Goal: Information Seeking & Learning: Learn about a topic

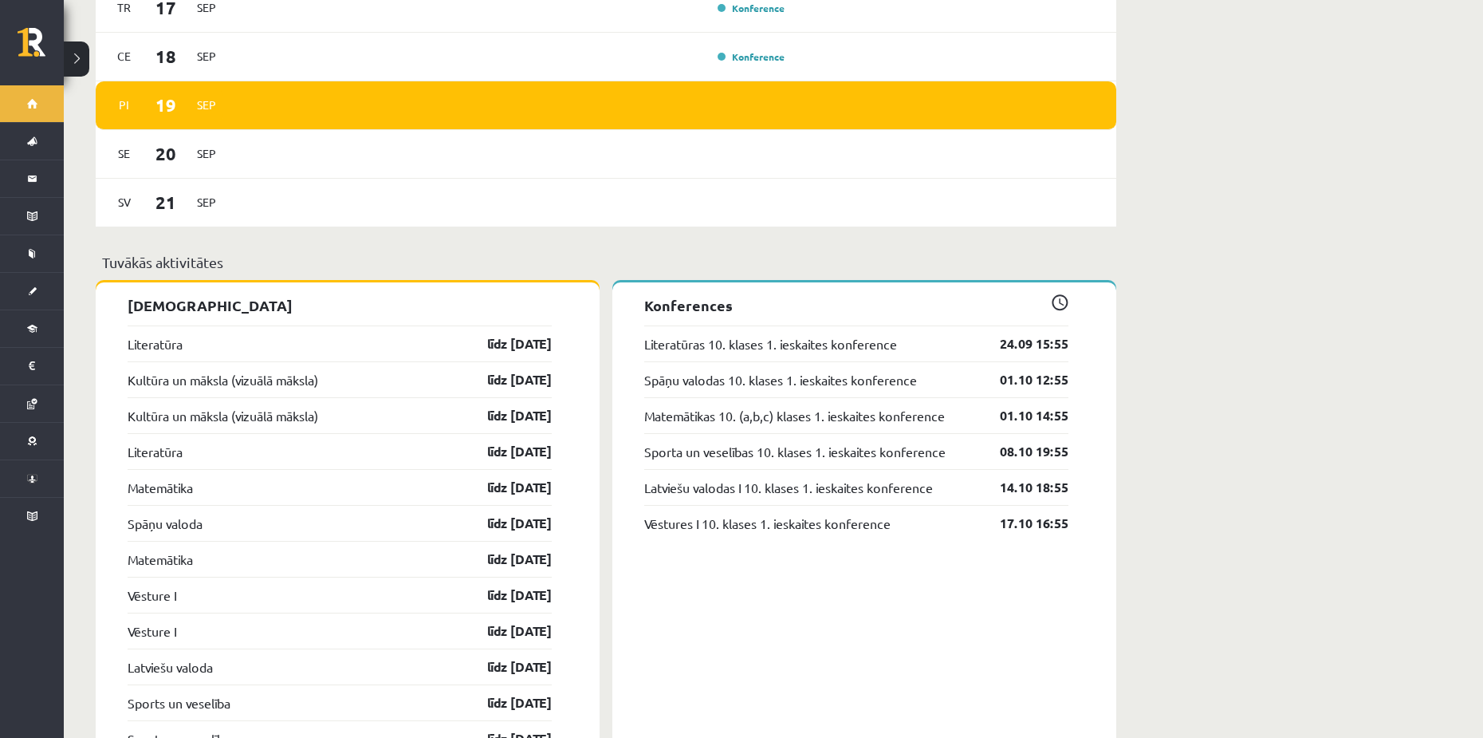
scroll to position [1276, 0]
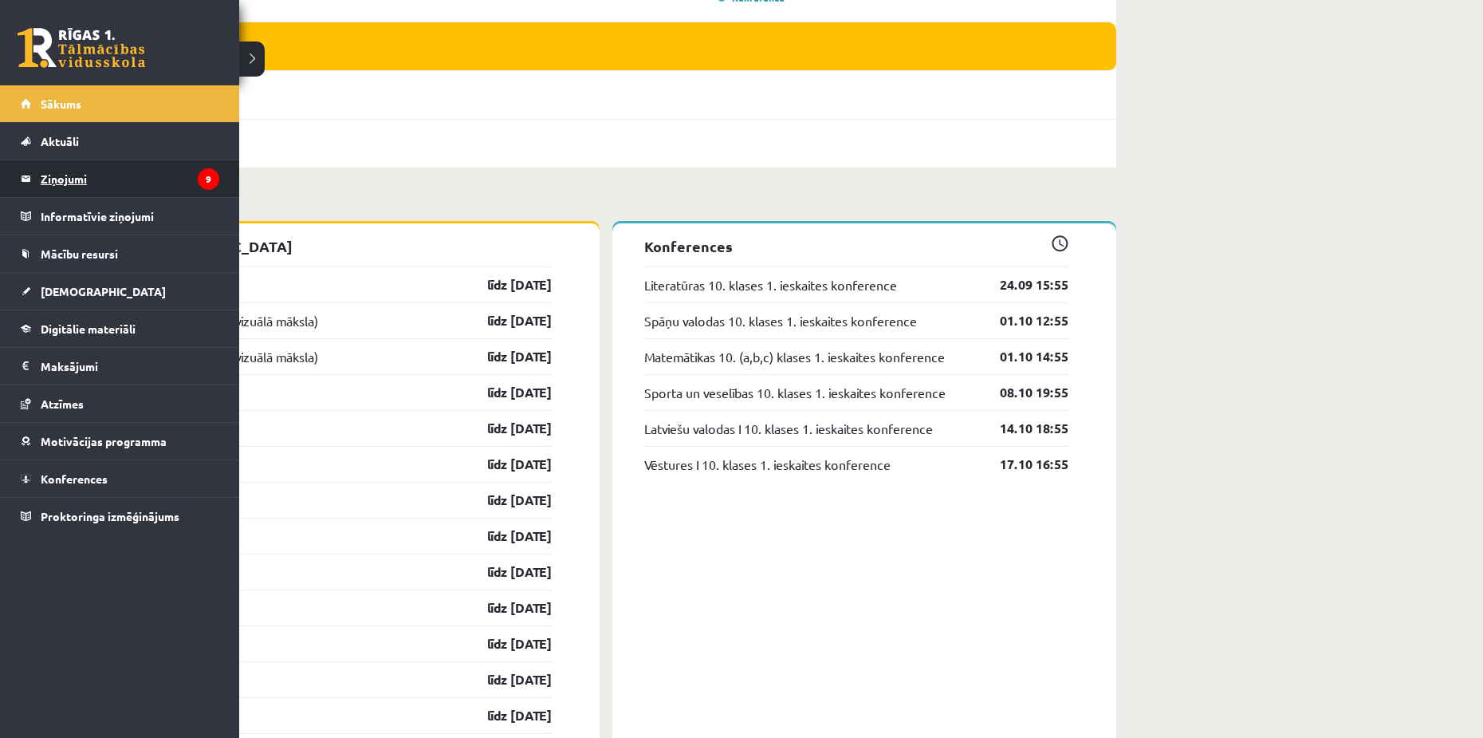
click at [101, 175] on legend "Ziņojumi 9" at bounding box center [130, 178] width 179 height 37
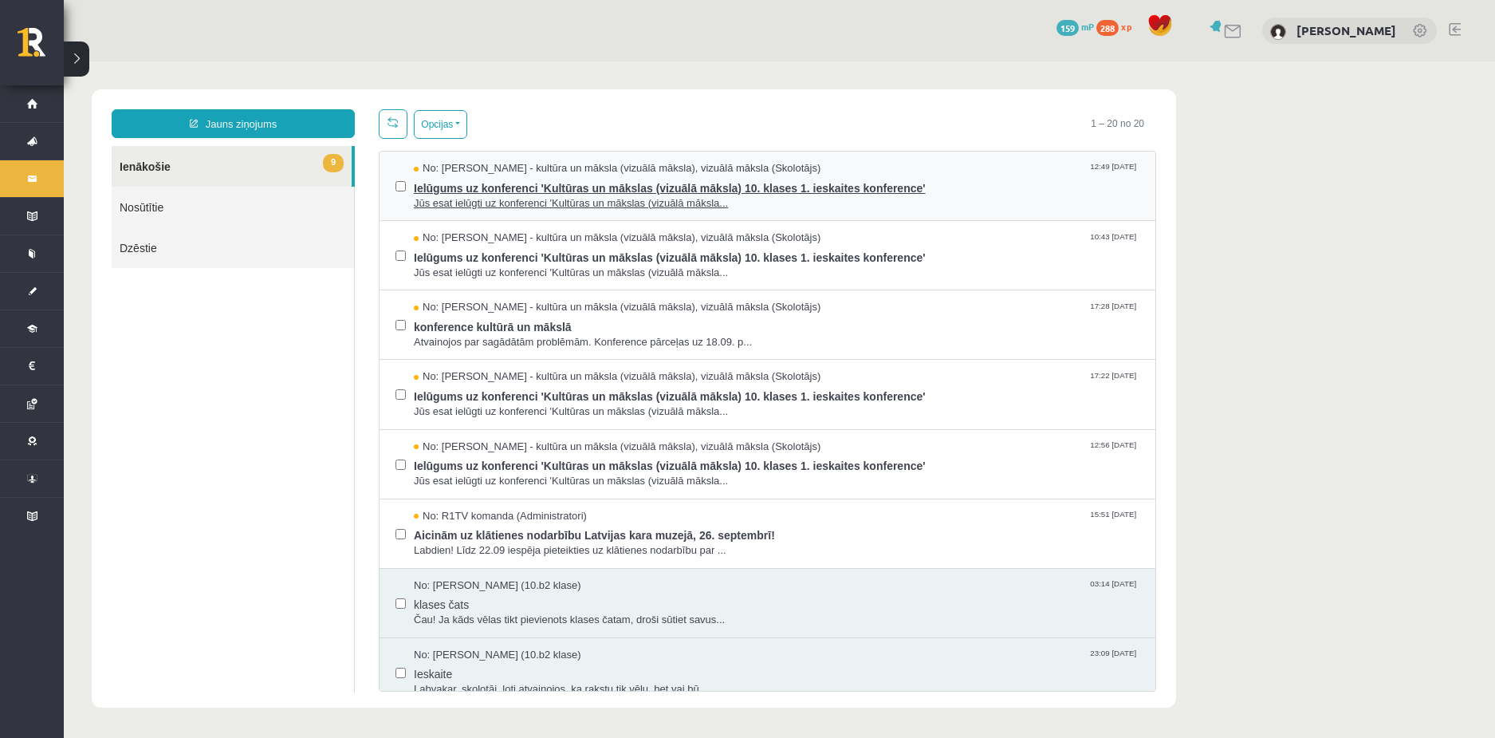
click at [593, 184] on span "Ielūgums uz konferenci 'Kultūras un mākslas (vizuālā māksla) 10. klases 1. iesk…" at bounding box center [777, 186] width 726 height 20
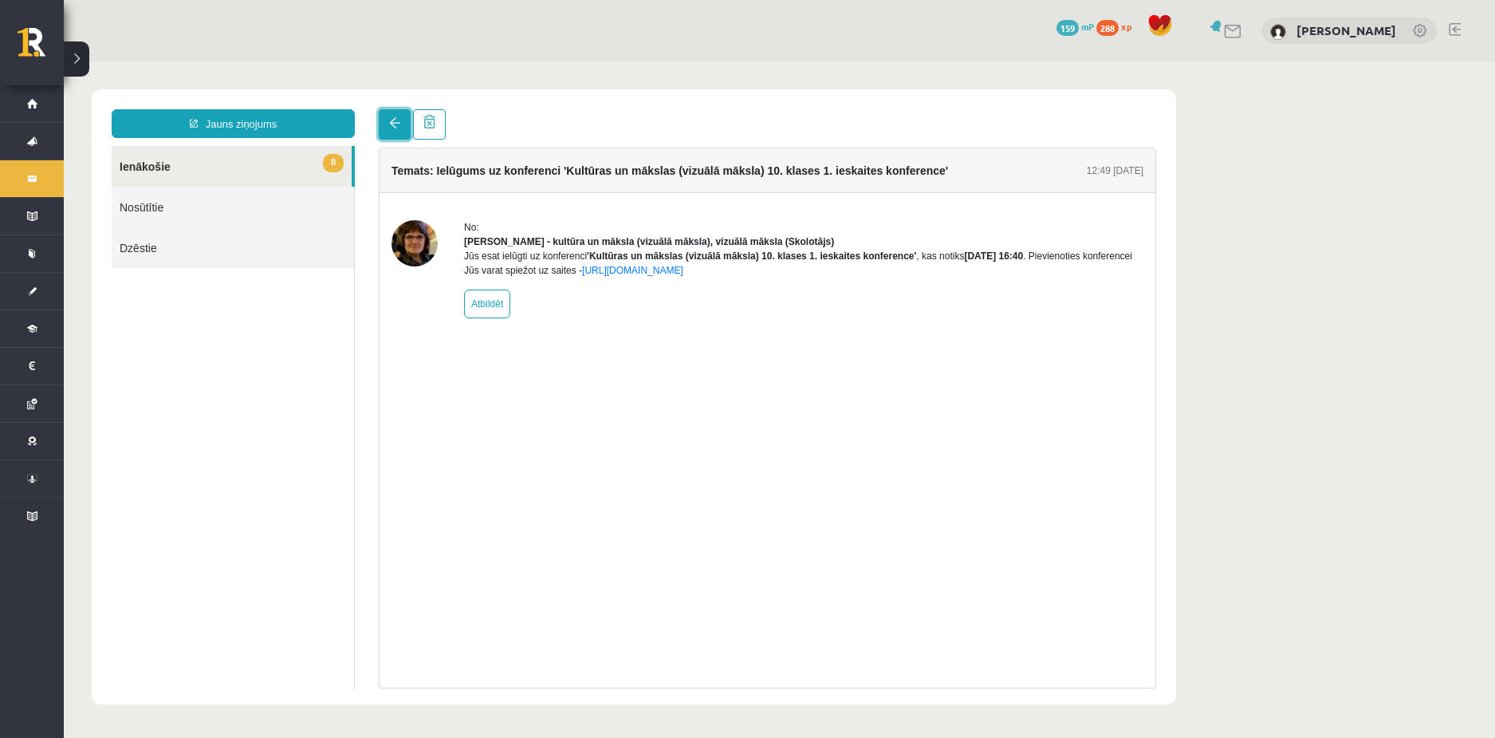
click at [398, 122] on link at bounding box center [395, 124] width 32 height 30
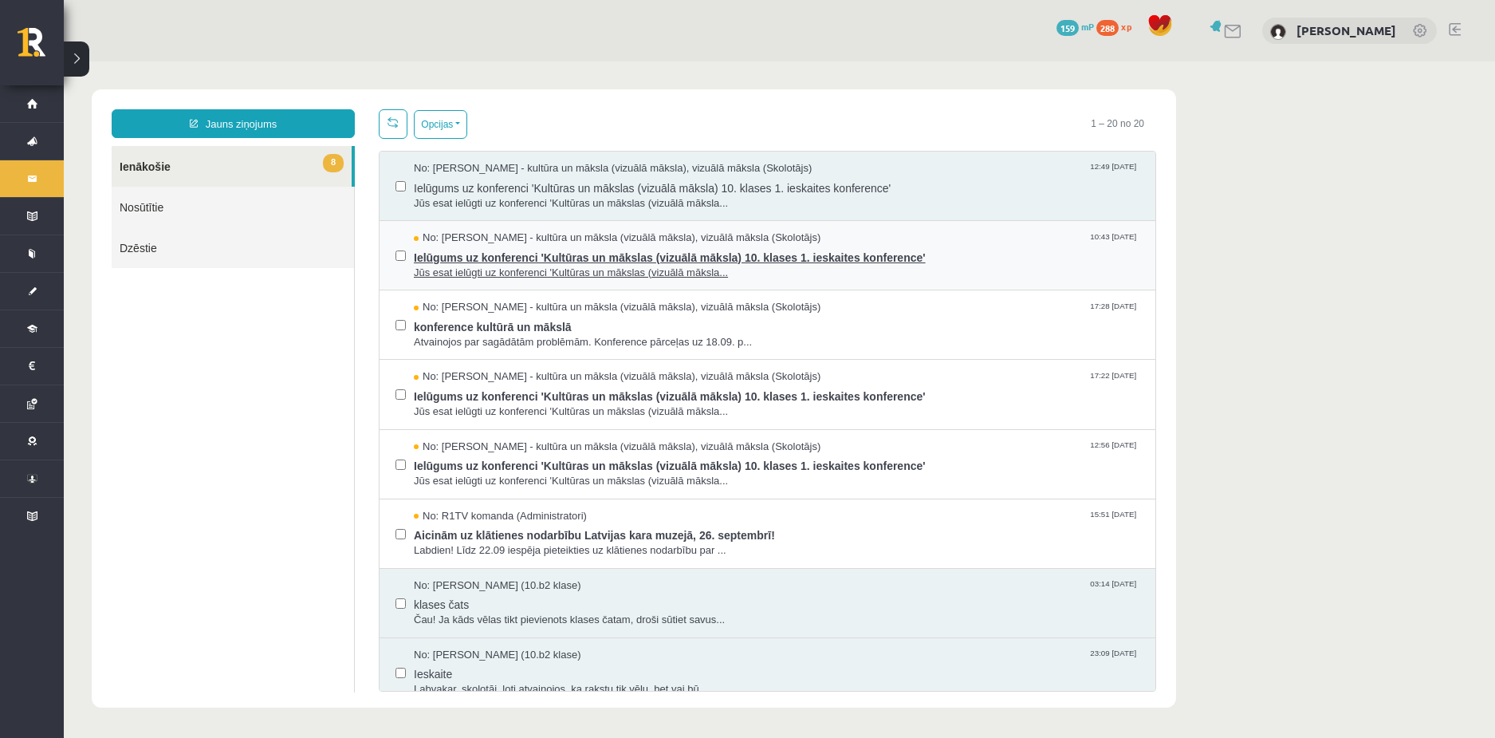
click at [551, 250] on span "Ielūgums uz konferenci 'Kultūras un mākslas (vizuālā māksla) 10. klases 1. iesk…" at bounding box center [777, 256] width 726 height 20
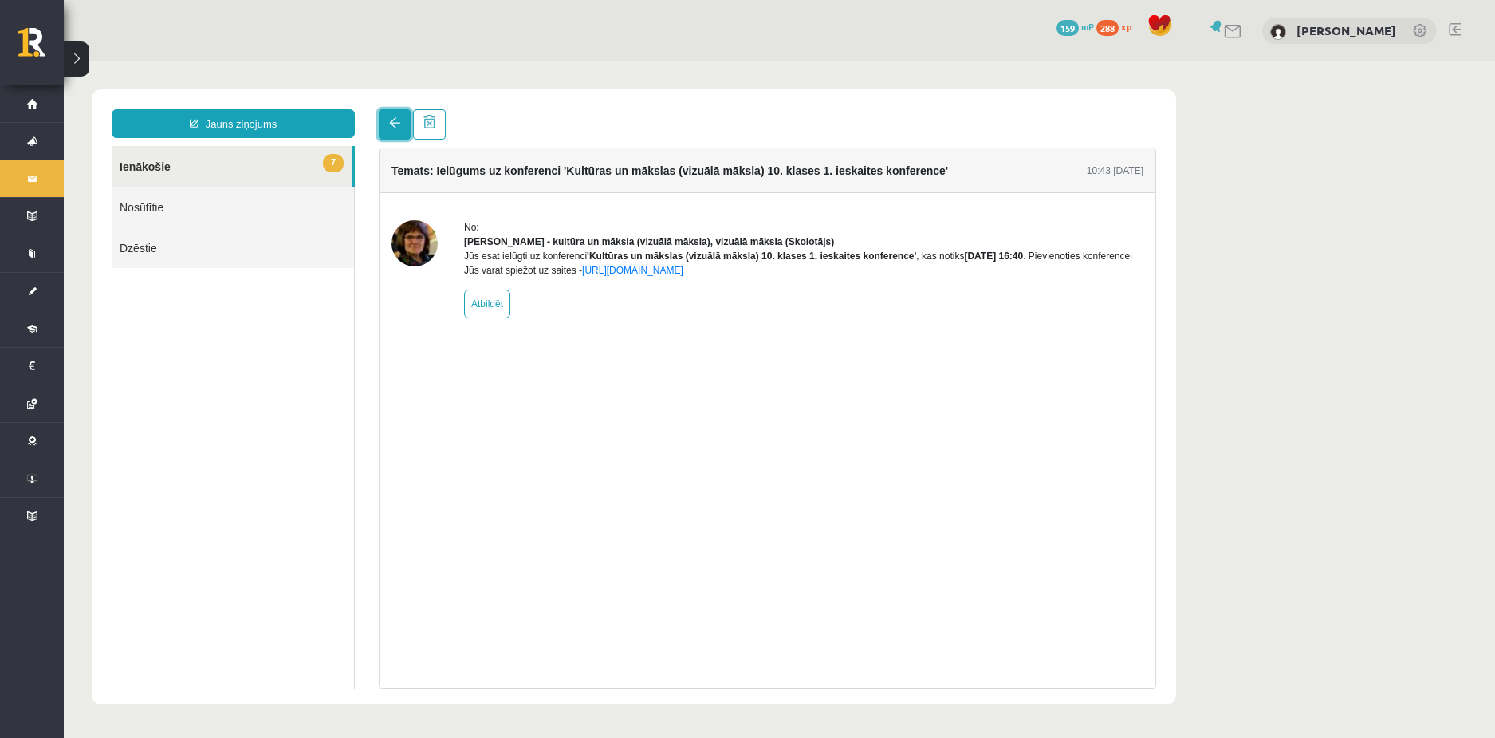
click at [403, 139] on link at bounding box center [395, 124] width 32 height 30
click at [384, 114] on link at bounding box center [395, 124] width 32 height 30
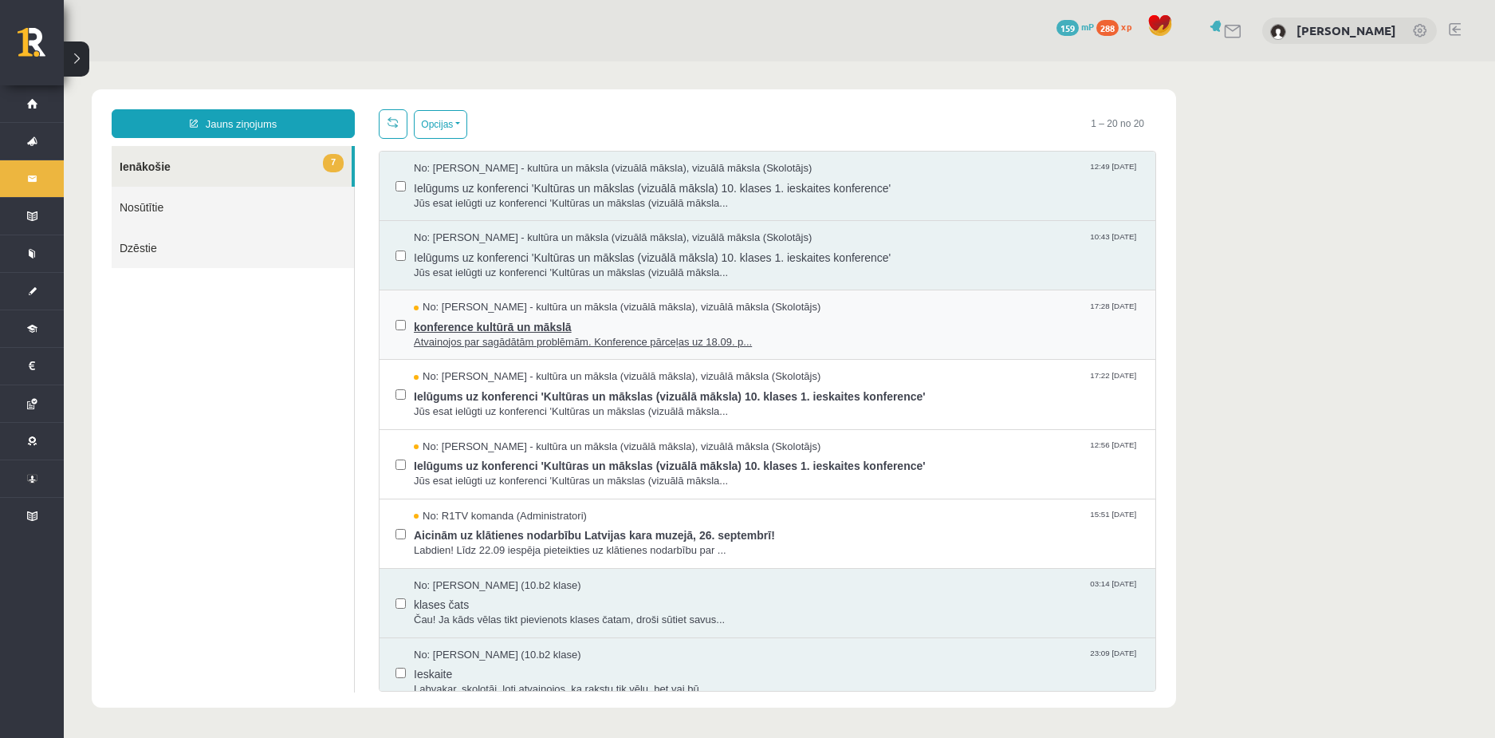
click at [682, 305] on span "No: [PERSON_NAME] - kultūra un māksla (vizuālā māksla), vizuālā māksla (Skolotā…" at bounding box center [617, 307] width 407 height 15
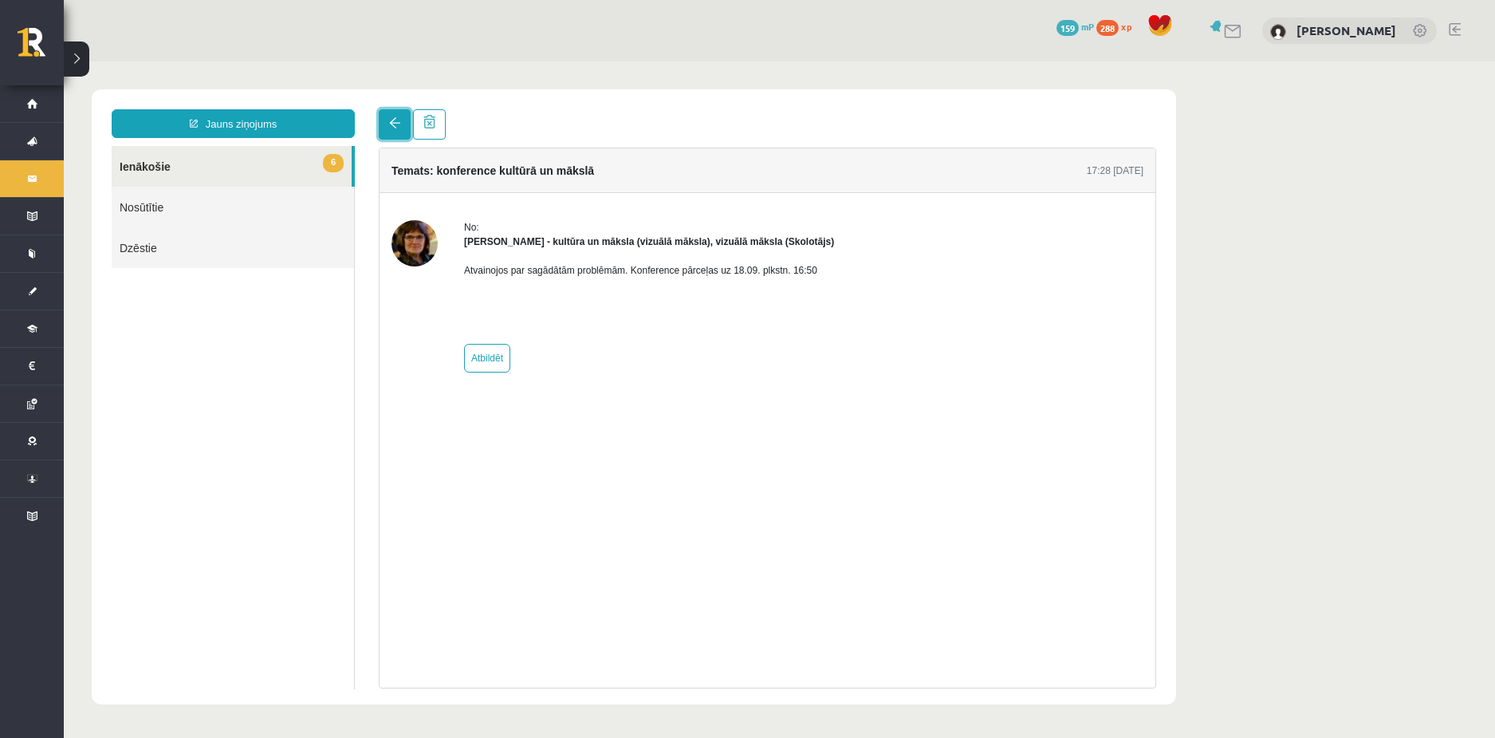
click at [391, 123] on span at bounding box center [394, 122] width 11 height 11
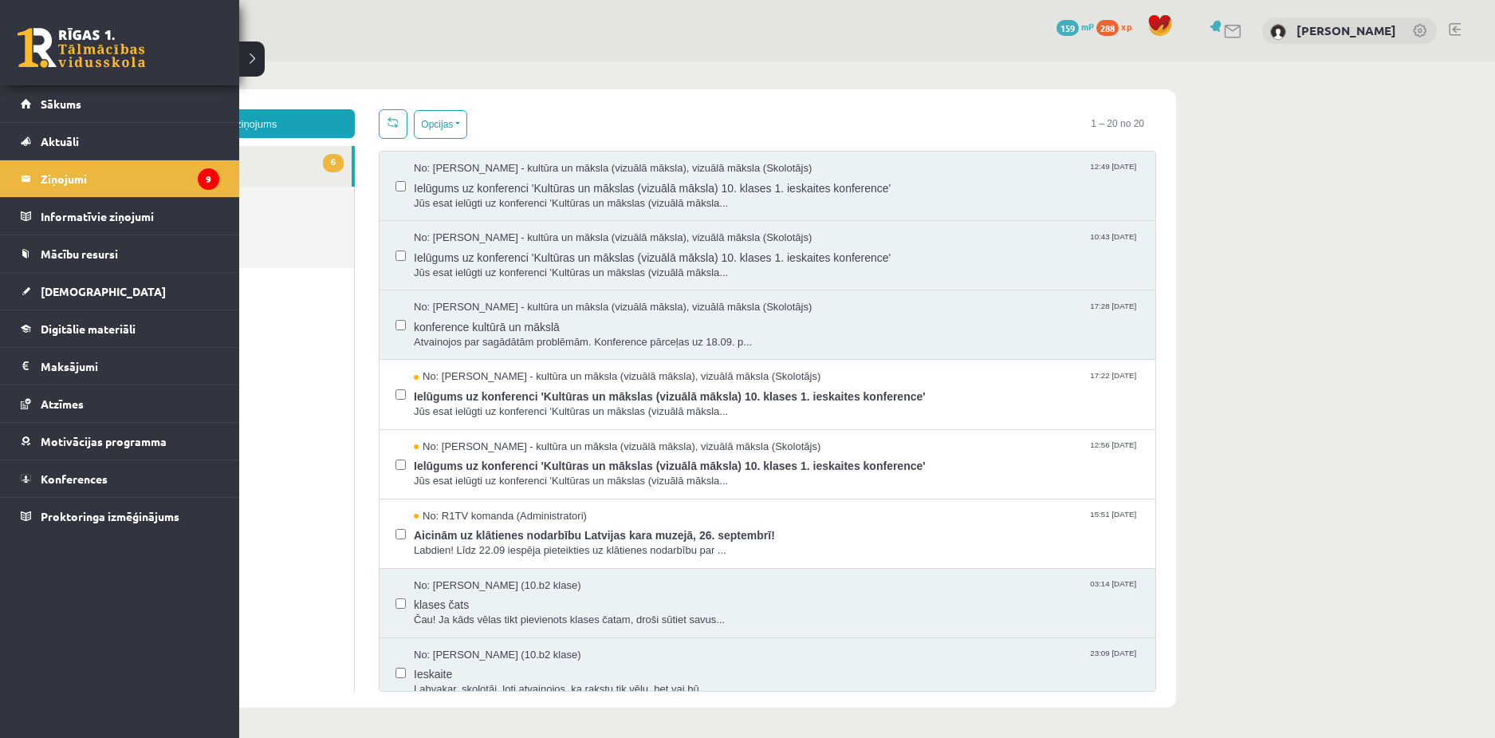
click at [41, 53] on link at bounding box center [82, 48] width 128 height 40
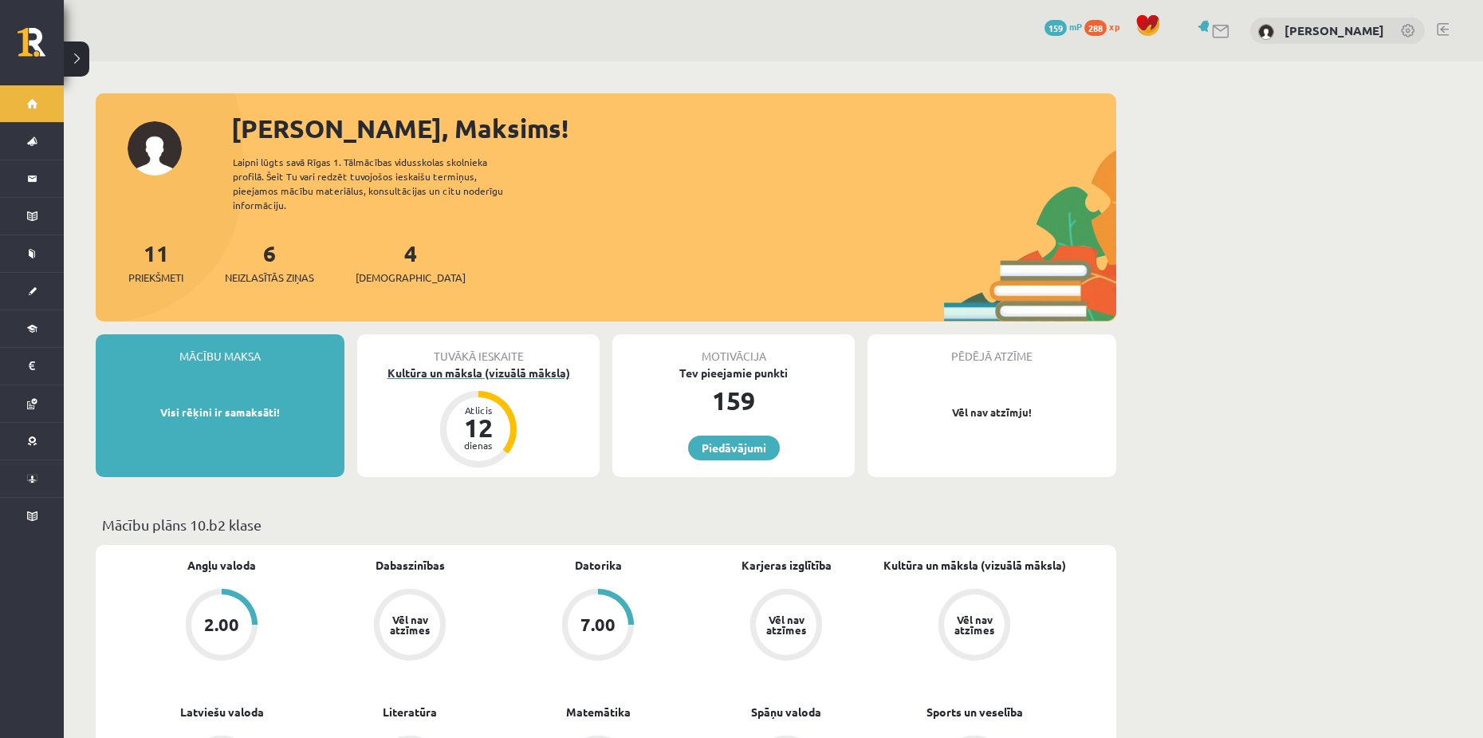
click at [496, 364] on div "Kultūra un māksla (vizuālā māksla)" at bounding box center [478, 372] width 242 height 17
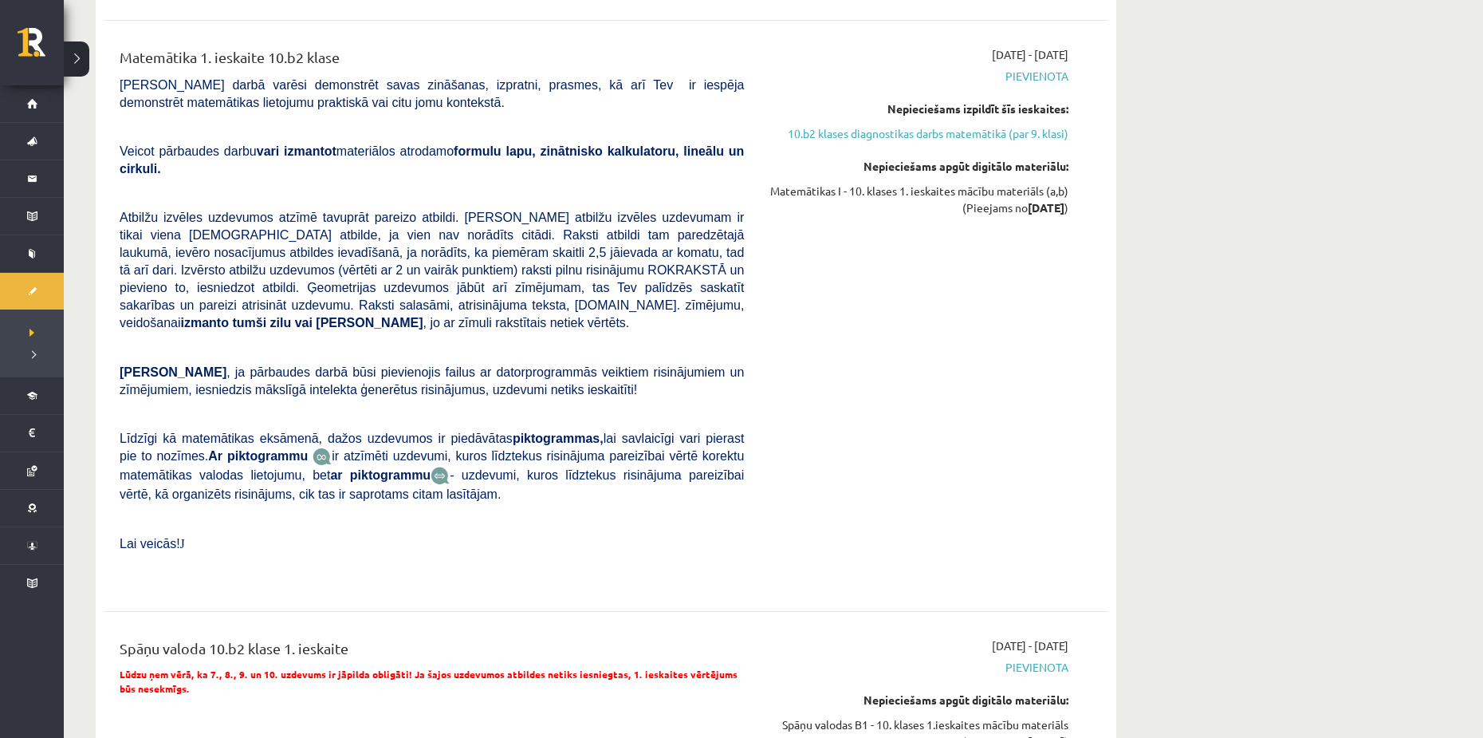
scroll to position [1196, 0]
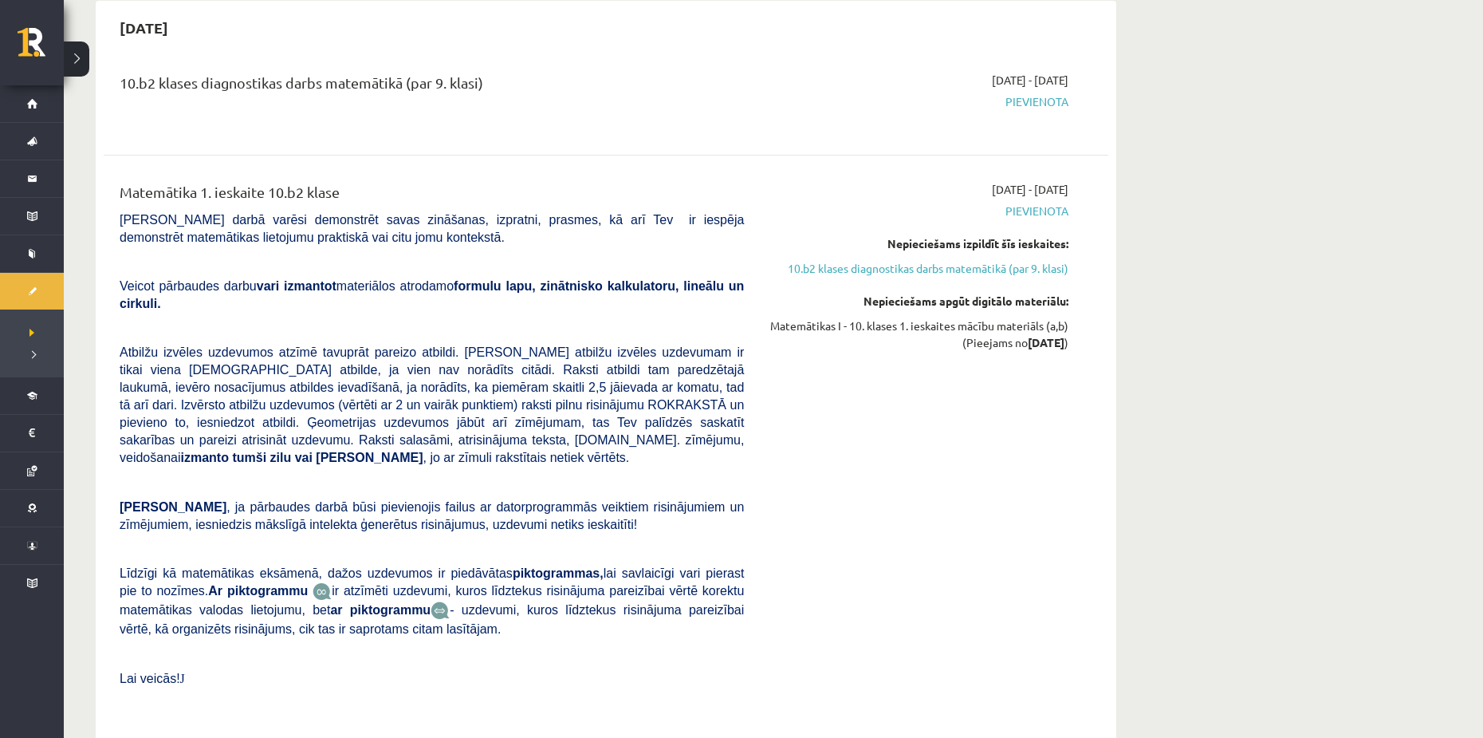
drag, startPoint x: 352, startPoint y: 84, endPoint x: 615, endPoint y: 119, distance: 264.7
click at [615, 119] on div "10.b2 klases diagnostikas darbs matemātikā (par 9. klasi)" at bounding box center [432, 100] width 648 height 57
click at [630, 114] on div "10.b2 klases diagnostikas darbs matemātikā (par 9. klasi)" at bounding box center [432, 100] width 648 height 57
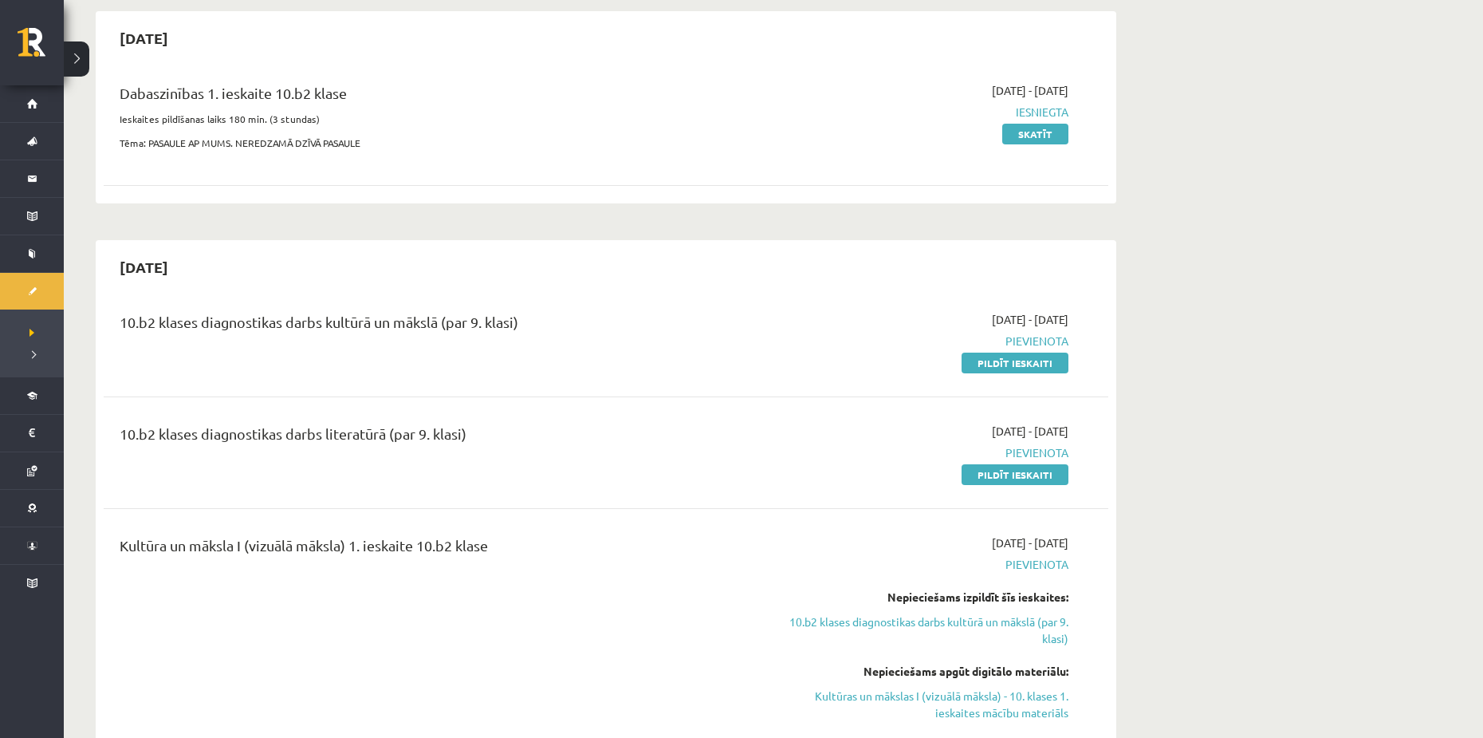
scroll to position [159, 0]
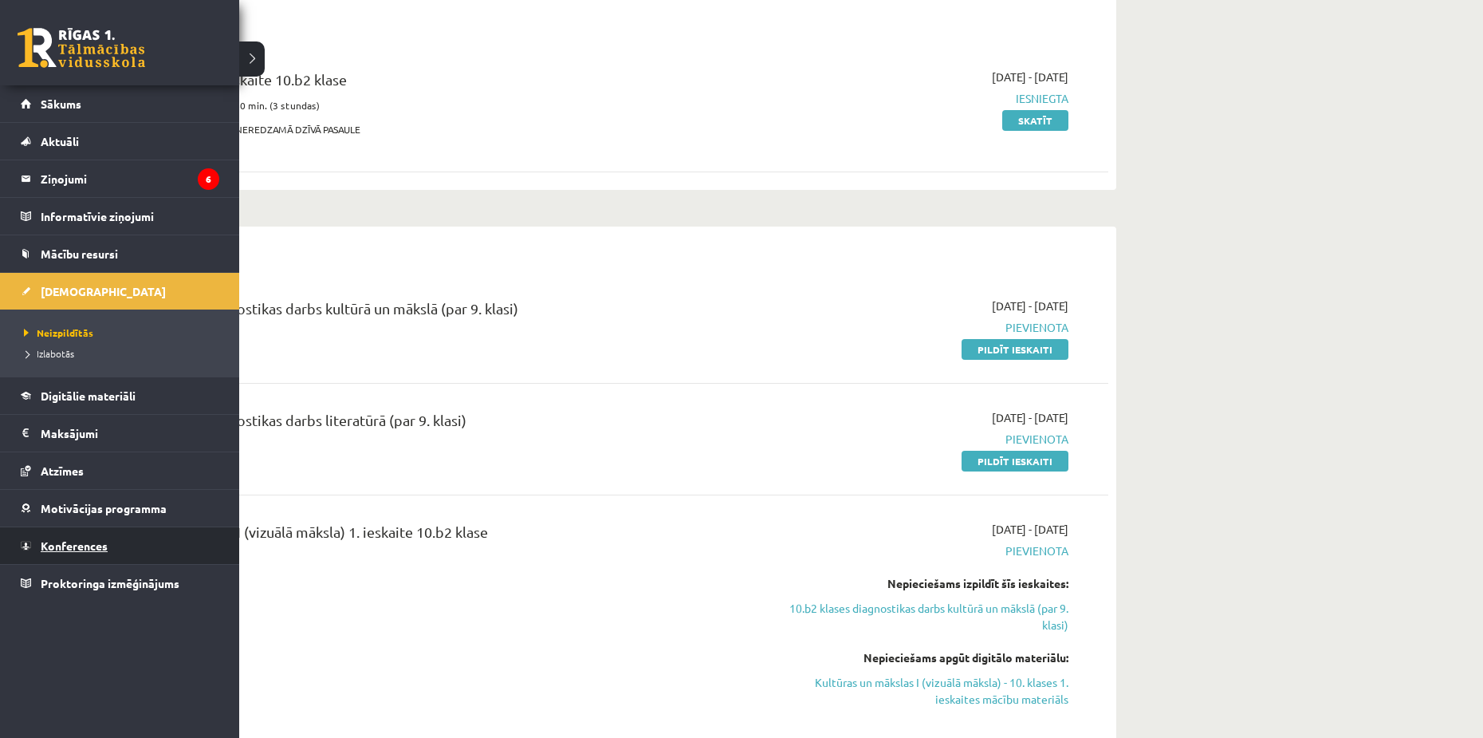
click at [107, 549] on span "Konferences" at bounding box center [74, 545] width 67 height 14
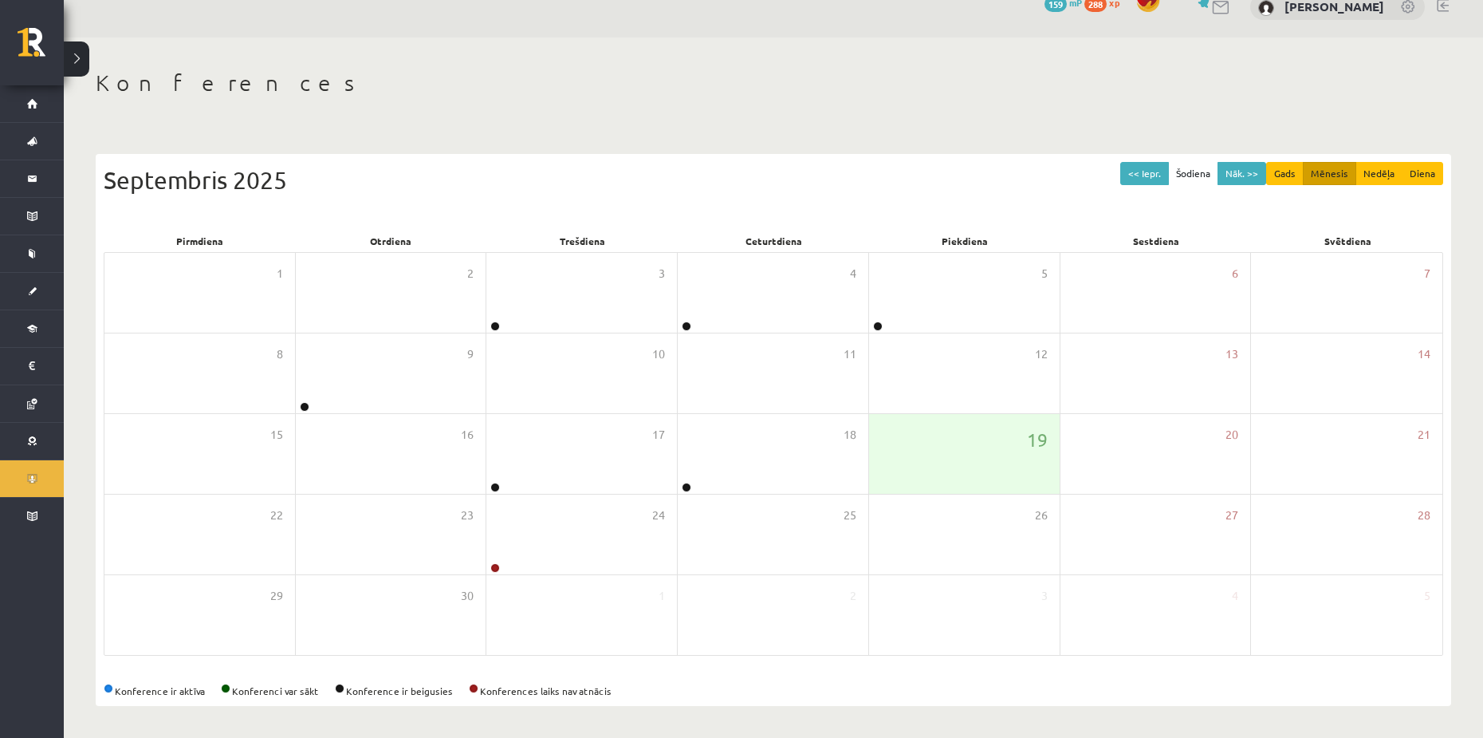
scroll to position [25, 0]
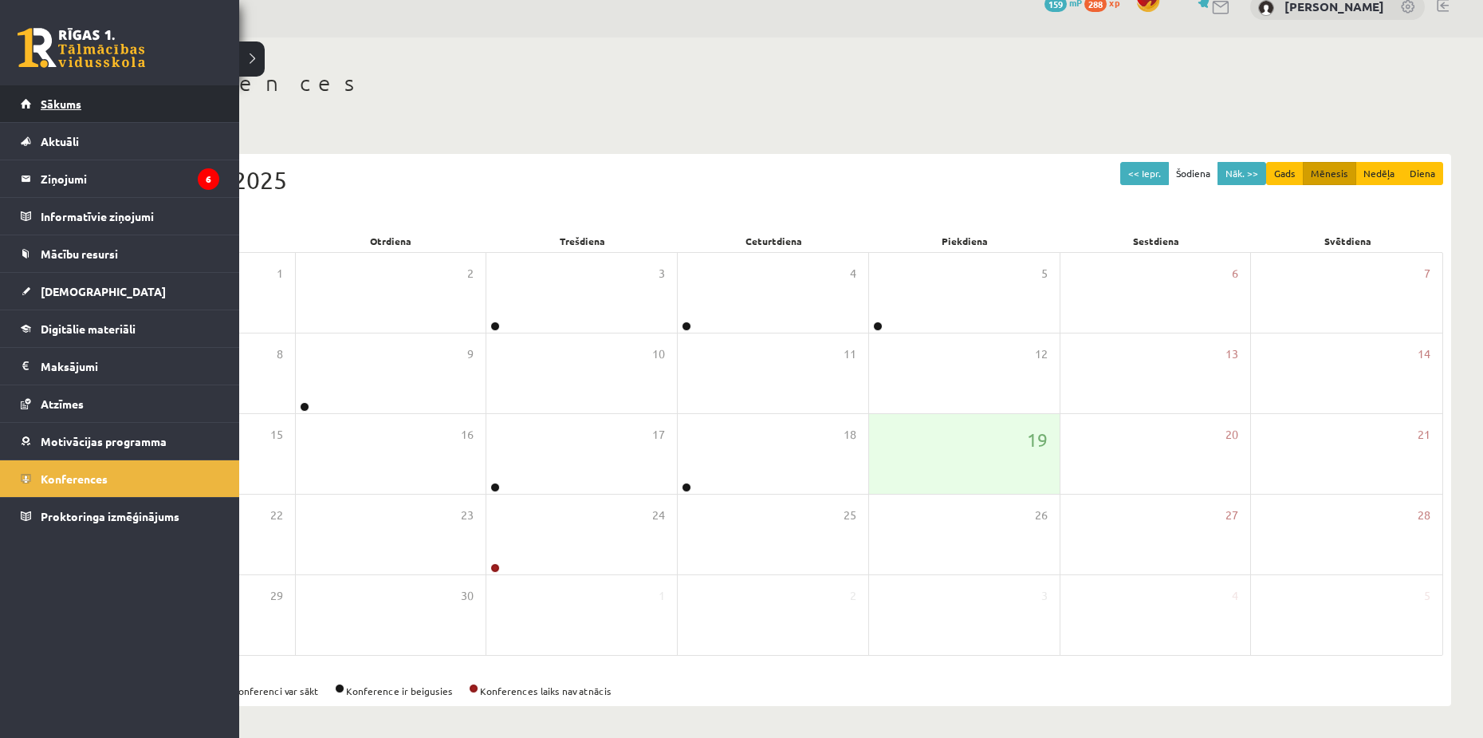
click at [52, 100] on span "Sākums" at bounding box center [61, 103] width 41 height 14
